Goal: Task Accomplishment & Management: Complete application form

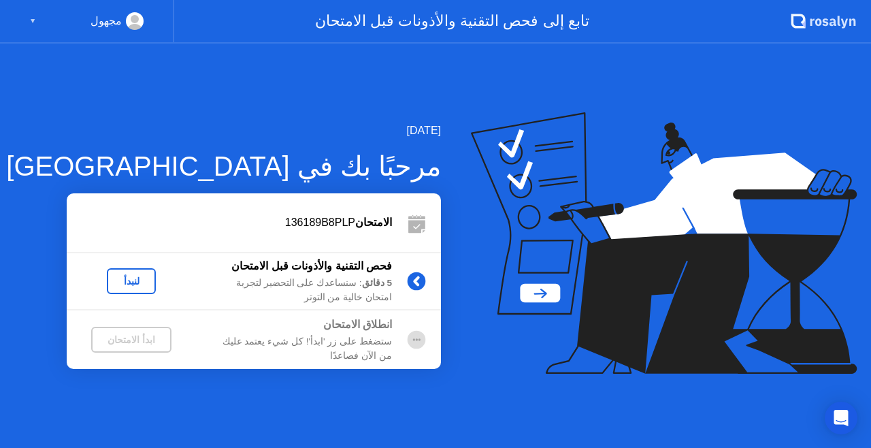
click at [114, 276] on div "لنبدأ" at bounding box center [131, 281] width 38 height 11
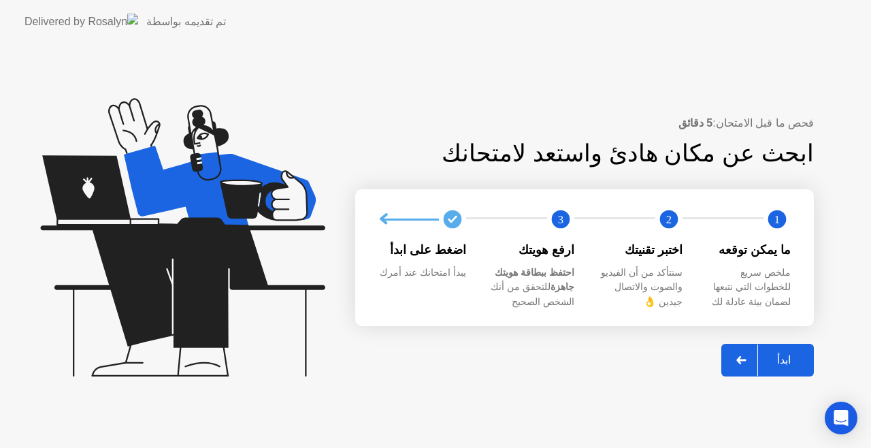
click at [784, 359] on div "ابدأ" at bounding box center [784, 359] width 52 height 13
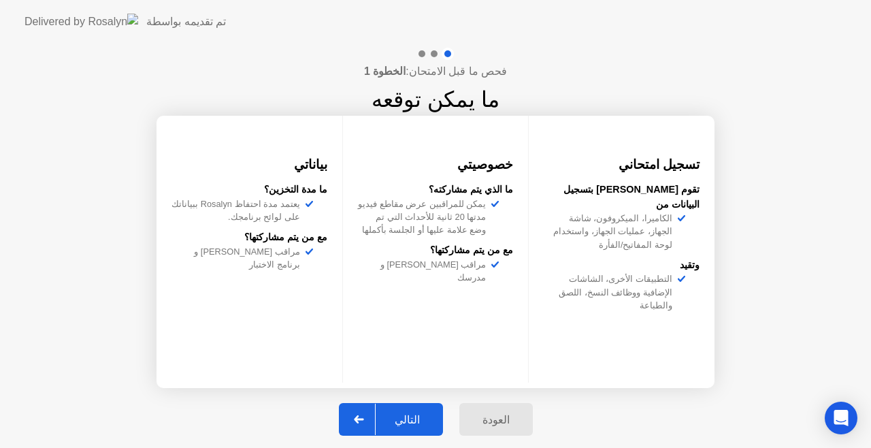
click at [406, 422] on div "التالي" at bounding box center [407, 419] width 63 height 13
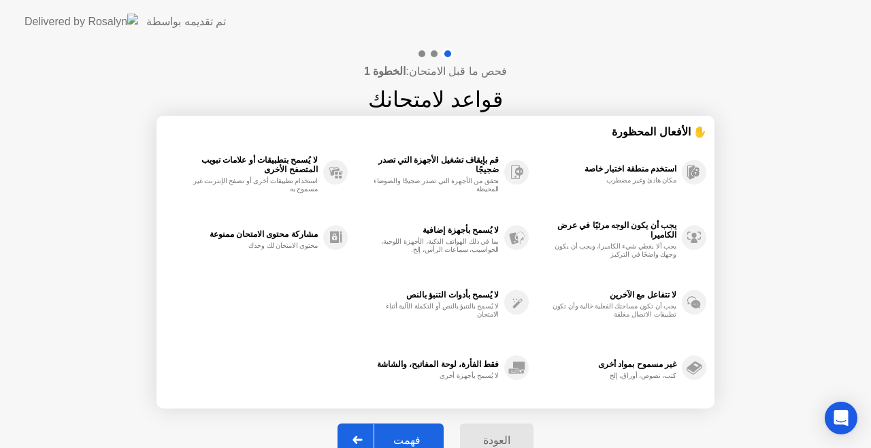
click at [406, 426] on button "فهمت" at bounding box center [391, 439] width 106 height 33
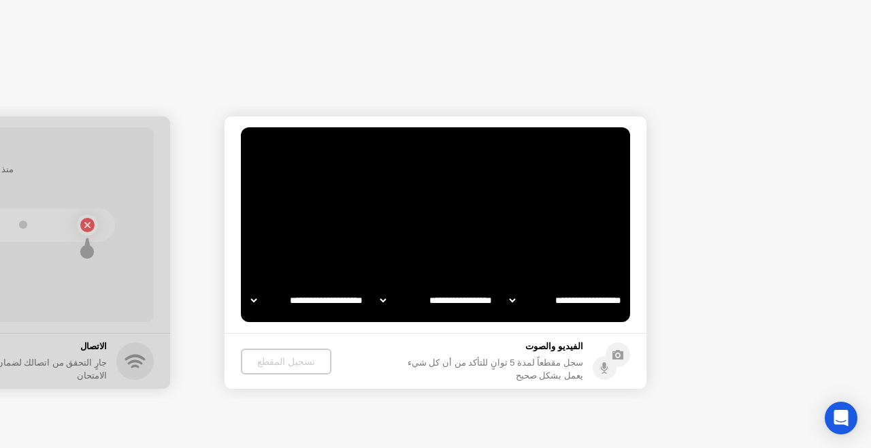
select select "**********"
select select "*******"
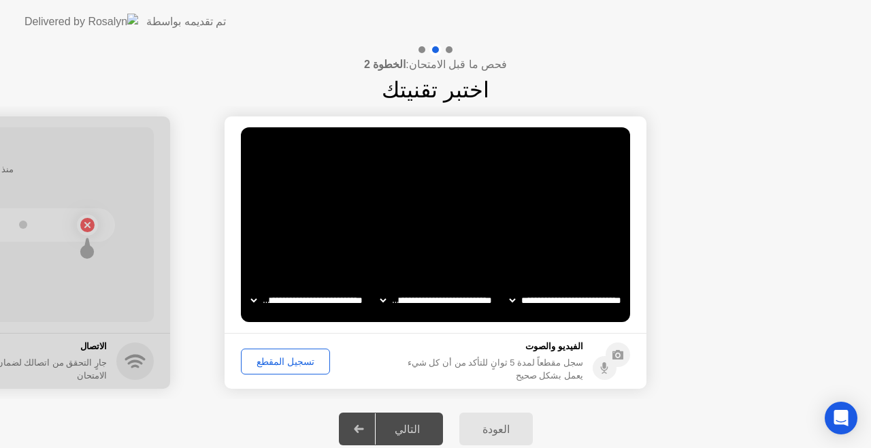
click at [286, 361] on div "تسجيل المقطع" at bounding box center [286, 361] width 80 height 11
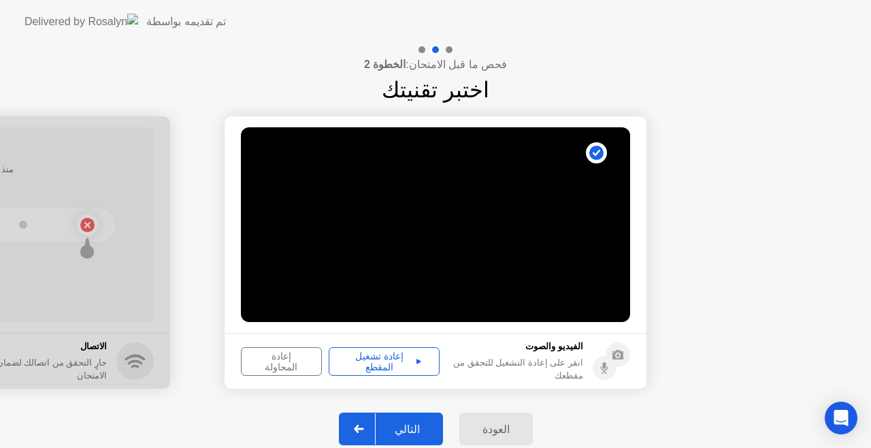
click at [405, 349] on button "إعادة تشغيل المقطع" at bounding box center [384, 361] width 111 height 29
click at [412, 423] on div "التالي" at bounding box center [407, 429] width 63 height 13
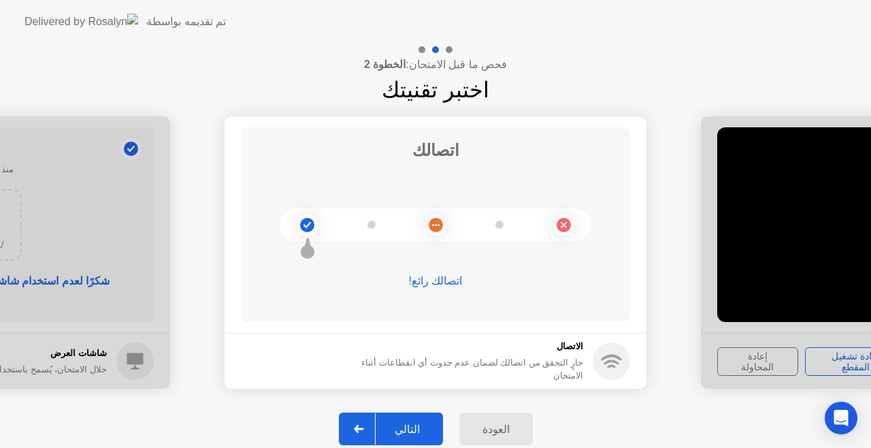
drag, startPoint x: 779, startPoint y: 388, endPoint x: 501, endPoint y: 368, distance: 278.5
click at [418, 423] on div "التالي" at bounding box center [407, 429] width 63 height 13
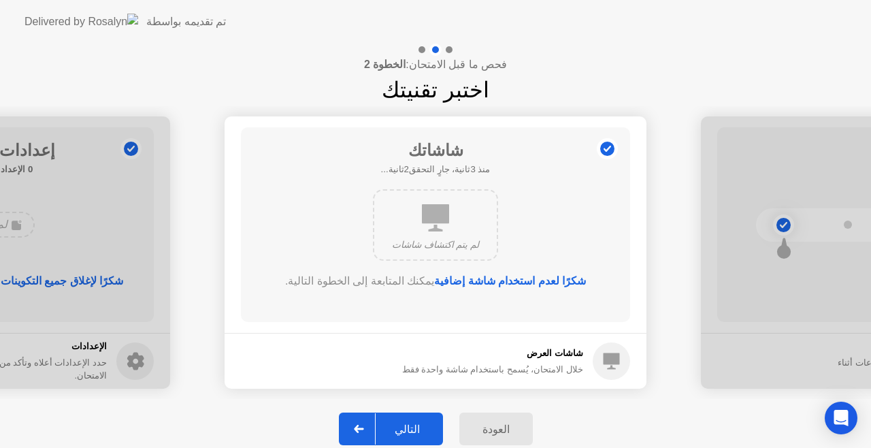
click at [418, 423] on div "التالي" at bounding box center [407, 429] width 63 height 13
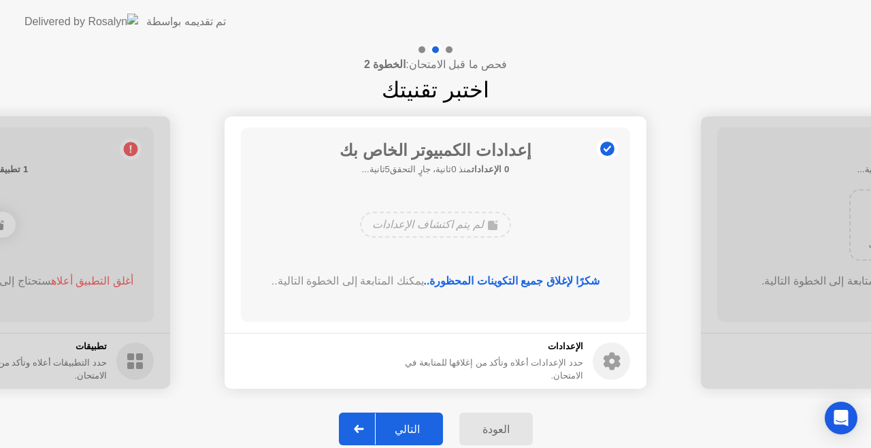
click at [405, 430] on div "التالي" at bounding box center [407, 429] width 63 height 13
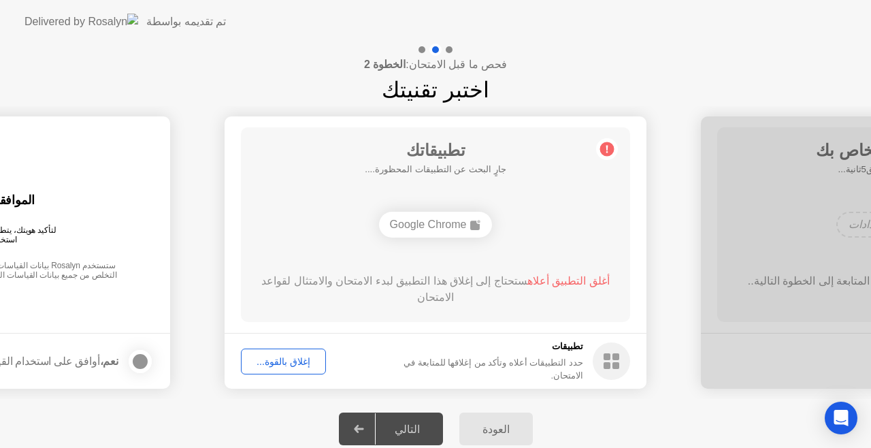
click at [405, 423] on div "التالي" at bounding box center [407, 429] width 63 height 13
click at [364, 425] on icon at bounding box center [359, 429] width 10 height 8
click at [398, 425] on div "التالي" at bounding box center [407, 429] width 63 height 13
click at [394, 423] on div "التالي" at bounding box center [407, 429] width 63 height 13
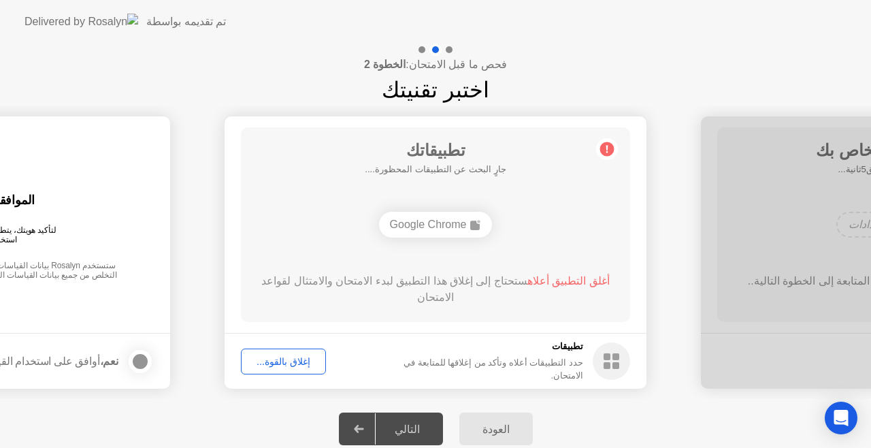
click at [394, 423] on div "التالي" at bounding box center [407, 429] width 63 height 13
click at [273, 364] on div "إغلاق بالقوة..." at bounding box center [284, 361] width 76 height 11
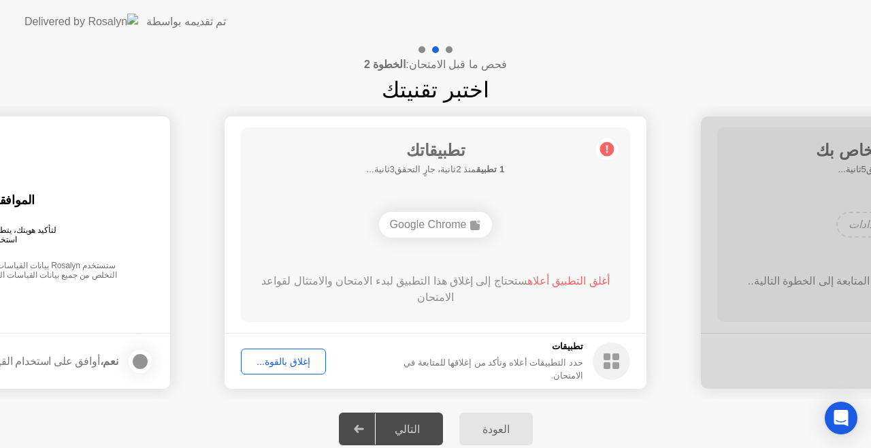
click at [409, 216] on div "Google Chrome" at bounding box center [436, 225] width 114 height 26
click at [421, 231] on div "Google Chrome" at bounding box center [436, 225] width 114 height 26
click at [565, 275] on span "أغلق التطبيق أعلاه" at bounding box center [569, 281] width 82 height 12
click at [565, 279] on span "أغلق التطبيق أعلاه" at bounding box center [569, 281] width 82 height 12
click at [545, 277] on span "أغلق التطبيق أعلاه" at bounding box center [569, 281] width 82 height 12
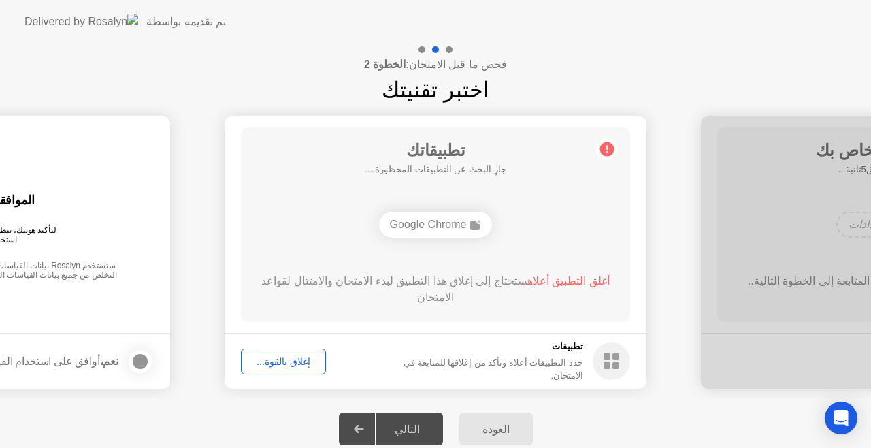
click at [279, 351] on button "إغلاق بالقوة..." at bounding box center [283, 362] width 85 height 26
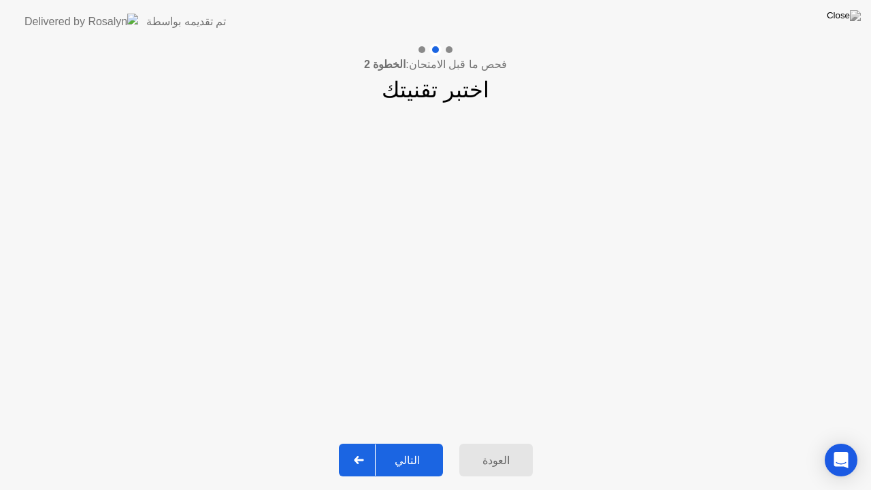
click at [395, 447] on div "التالي" at bounding box center [407, 460] width 63 height 13
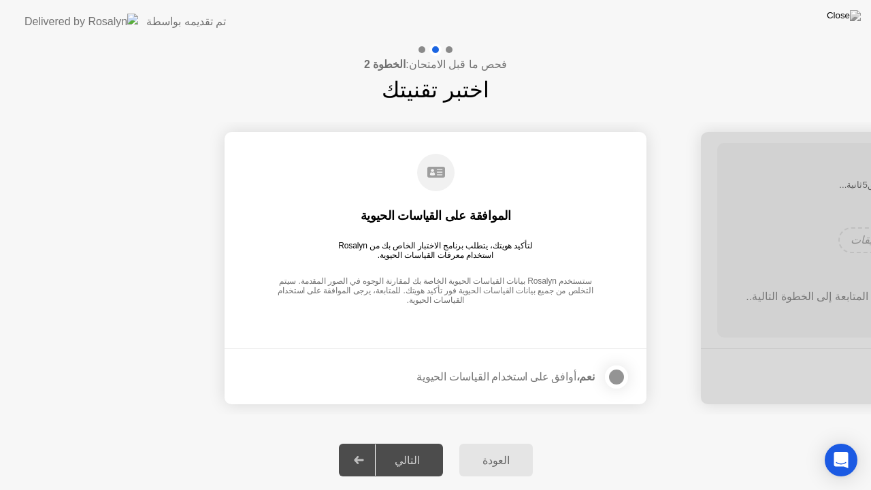
click at [615, 376] on div at bounding box center [617, 377] width 16 height 16
click at [395, 447] on button "التالي" at bounding box center [391, 460] width 104 height 33
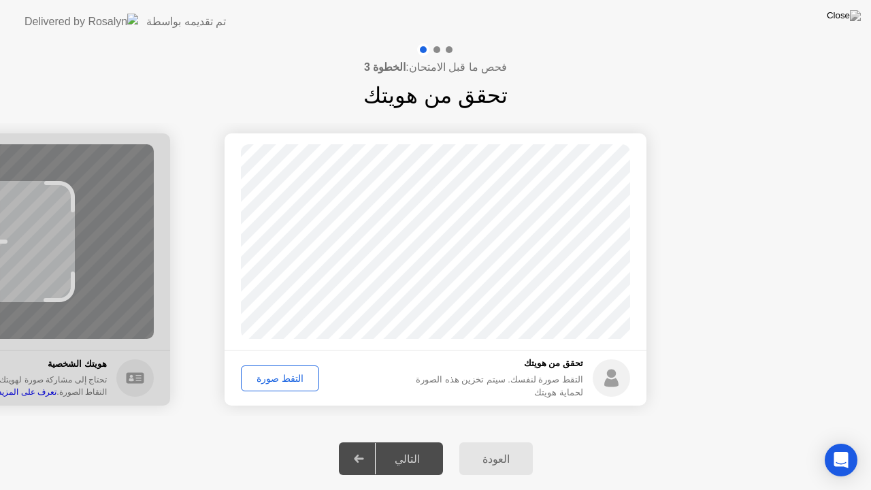
click at [276, 373] on div "التقط صورة" at bounding box center [280, 378] width 69 height 11
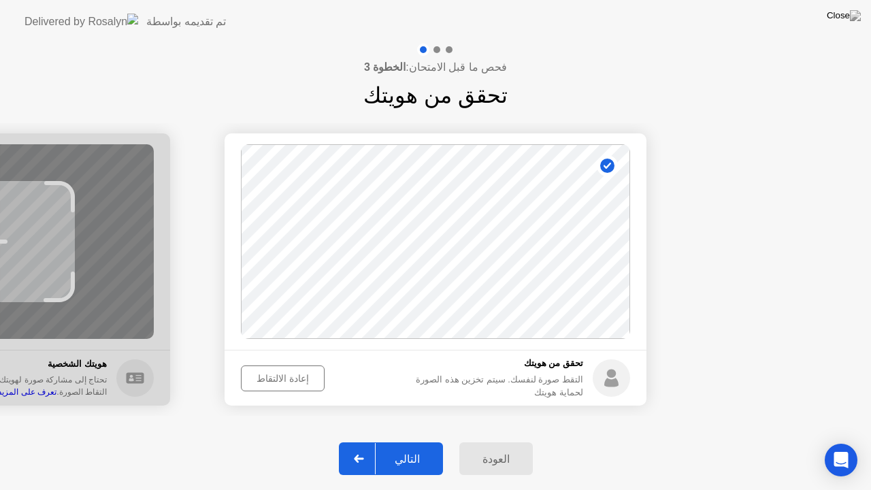
click at [403, 447] on div "التالي" at bounding box center [407, 459] width 63 height 13
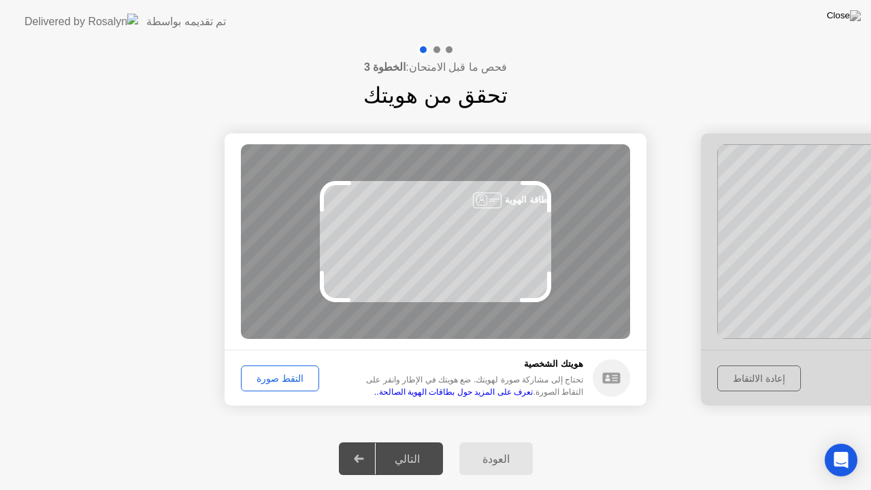
click at [267, 373] on div "التقط صورة" at bounding box center [280, 378] width 69 height 11
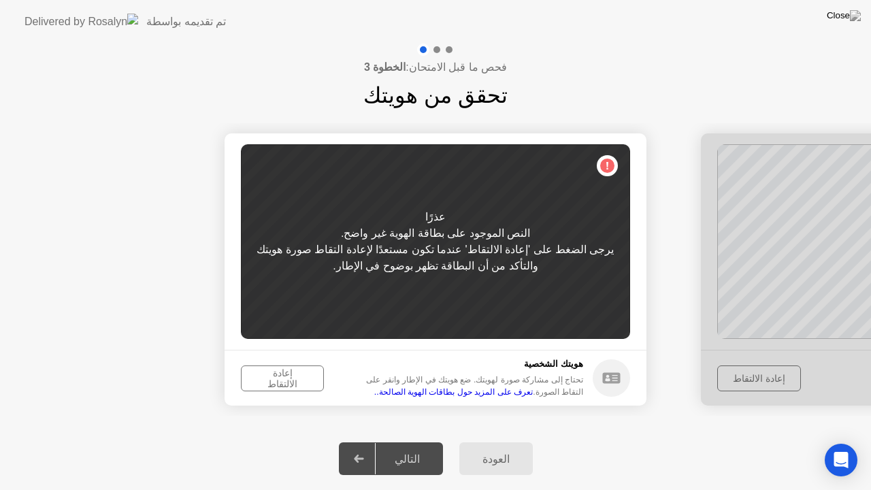
click at [274, 383] on div "إعادة الالتقاط" at bounding box center [283, 379] width 74 height 22
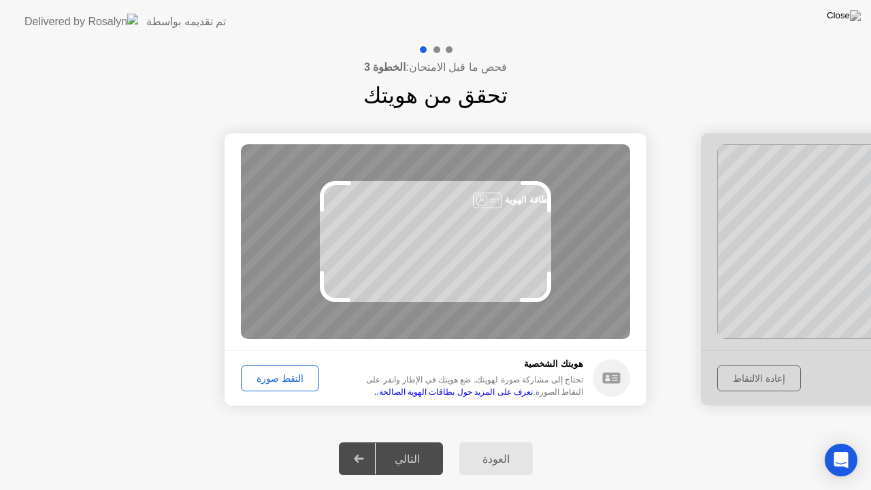
click at [261, 374] on div "التقط صورة" at bounding box center [280, 378] width 69 height 11
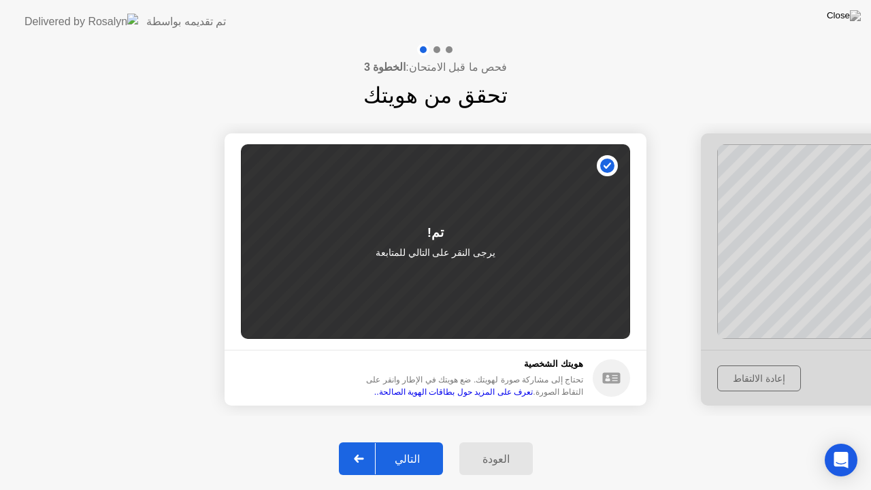
click at [402, 447] on div "التالي" at bounding box center [407, 459] width 63 height 13
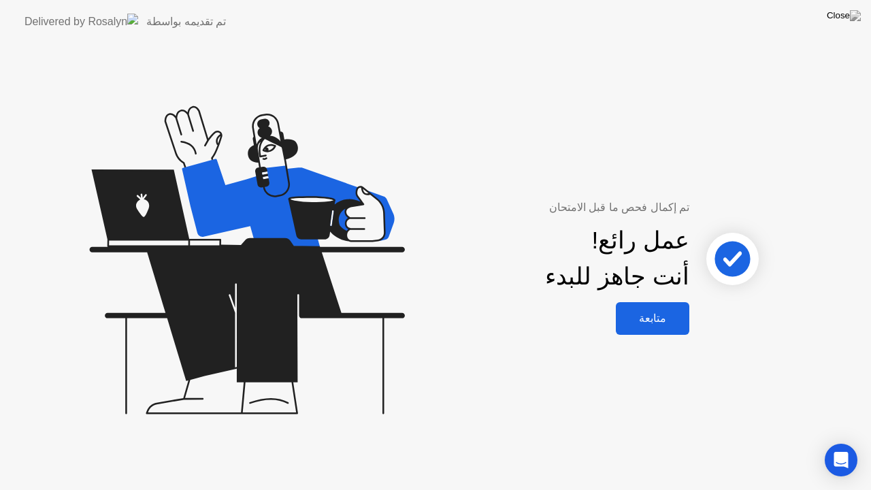
click at [666, 320] on div "متابعة" at bounding box center [652, 318] width 65 height 13
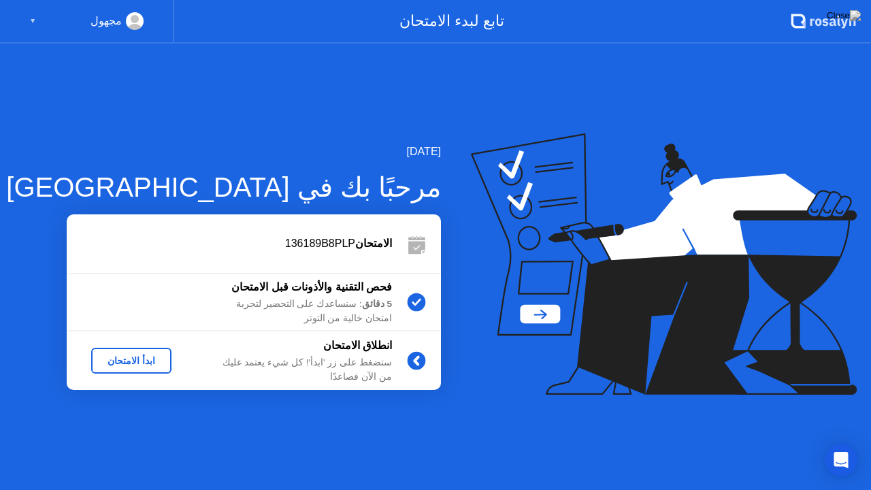
click at [143, 355] on div "ابدأ الامتحان" at bounding box center [131, 360] width 69 height 11
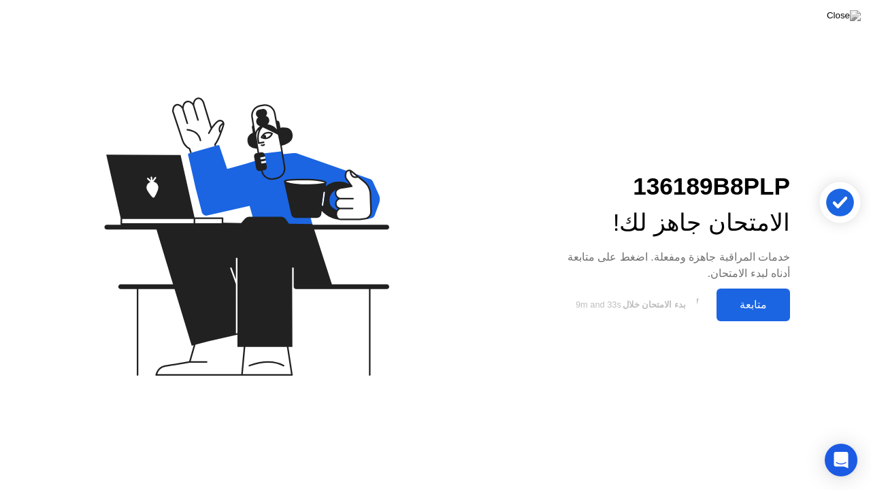
click at [758, 302] on div "متابعة" at bounding box center [753, 304] width 65 height 13
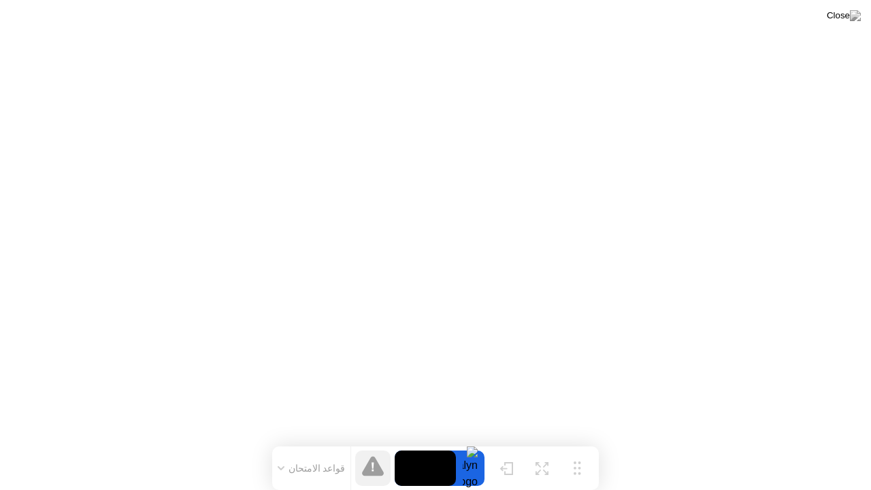
drag, startPoint x: 283, startPoint y: 462, endPoint x: 295, endPoint y: 467, distance: 14.0
click at [295, 447] on button "قواعد الامتحان" at bounding box center [312, 468] width 76 height 12
